Goal: Navigation & Orientation: Find specific page/section

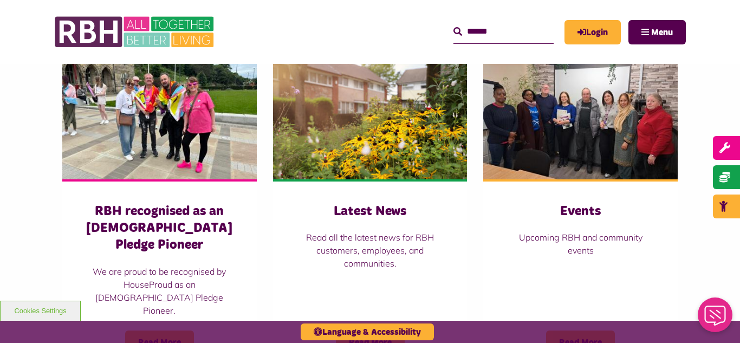
scroll to position [780, 0]
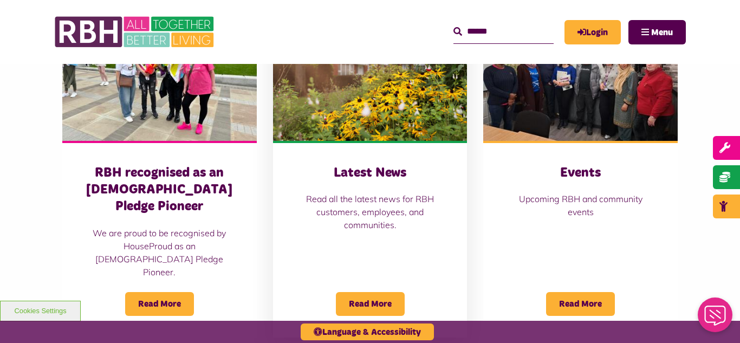
click at [398, 126] on img at bounding box center [370, 80] width 194 height 121
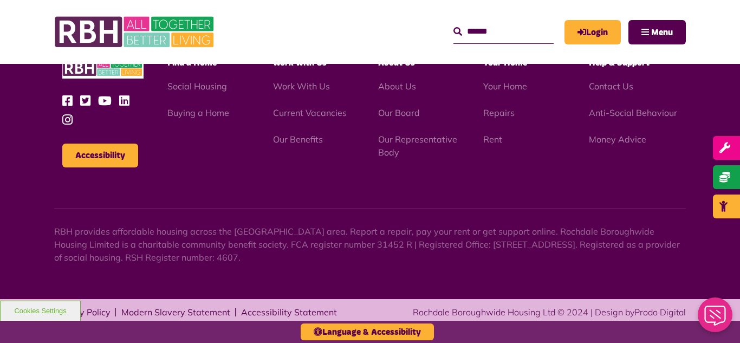
scroll to position [1541, 0]
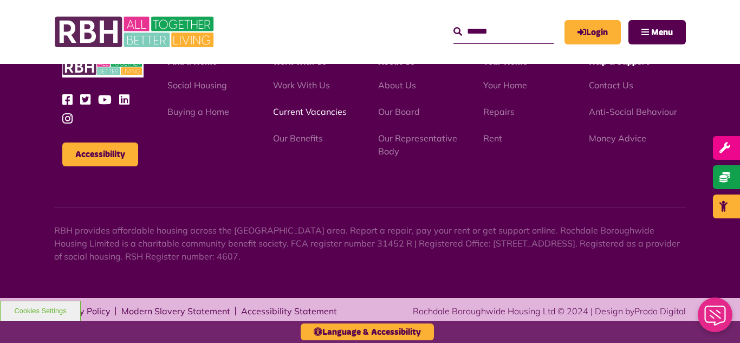
click at [303, 114] on link "Current Vacancies" at bounding box center [310, 111] width 74 height 11
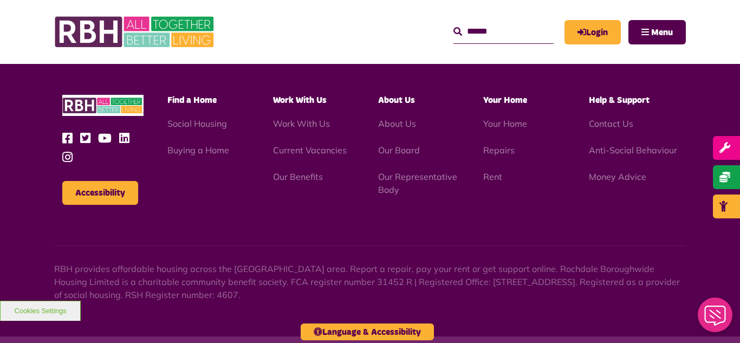
scroll to position [1273, 0]
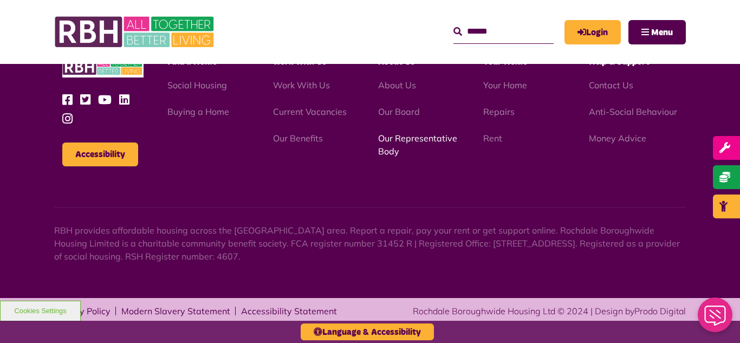
click at [407, 137] on link "Our Representative Body" at bounding box center [417, 145] width 79 height 24
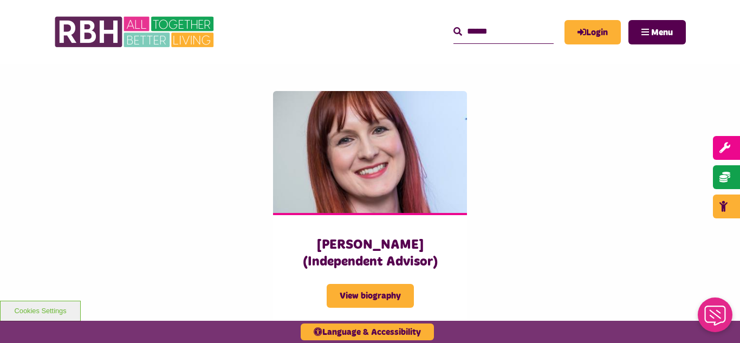
scroll to position [2644, 0]
